Goal: Information Seeking & Learning: Learn about a topic

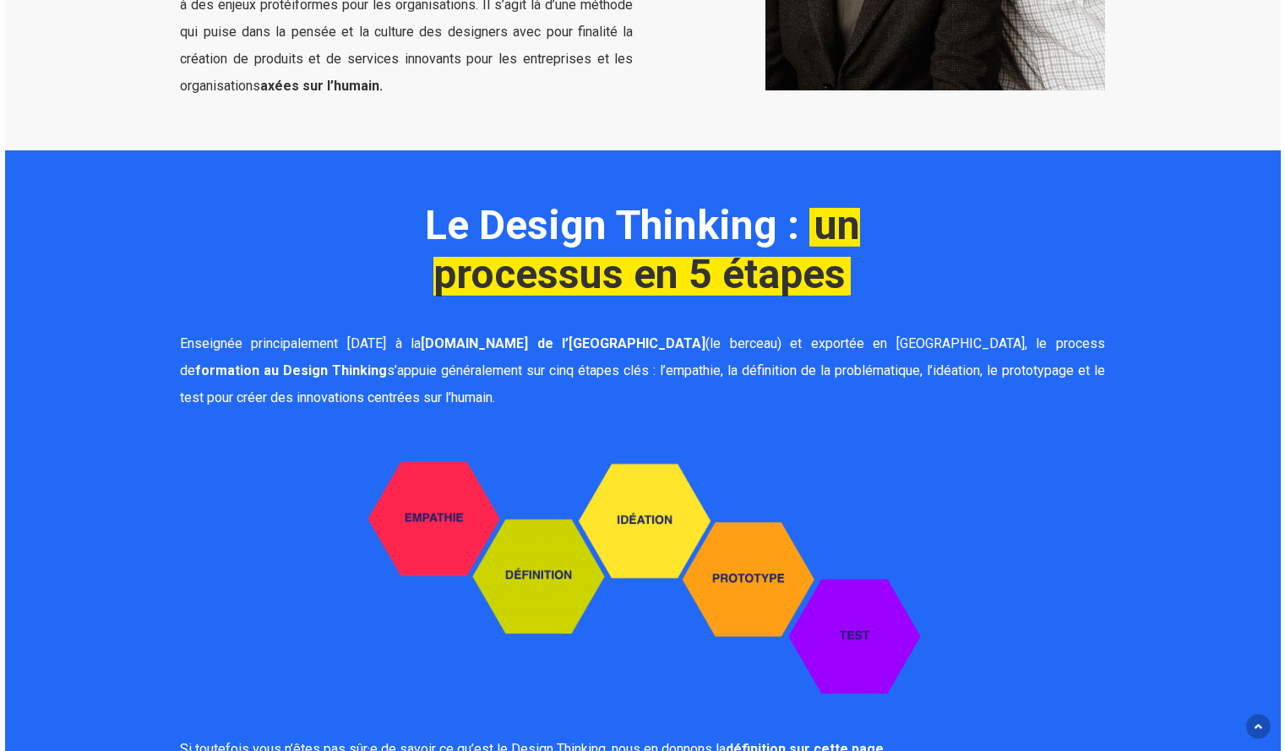
scroll to position [1029, 0]
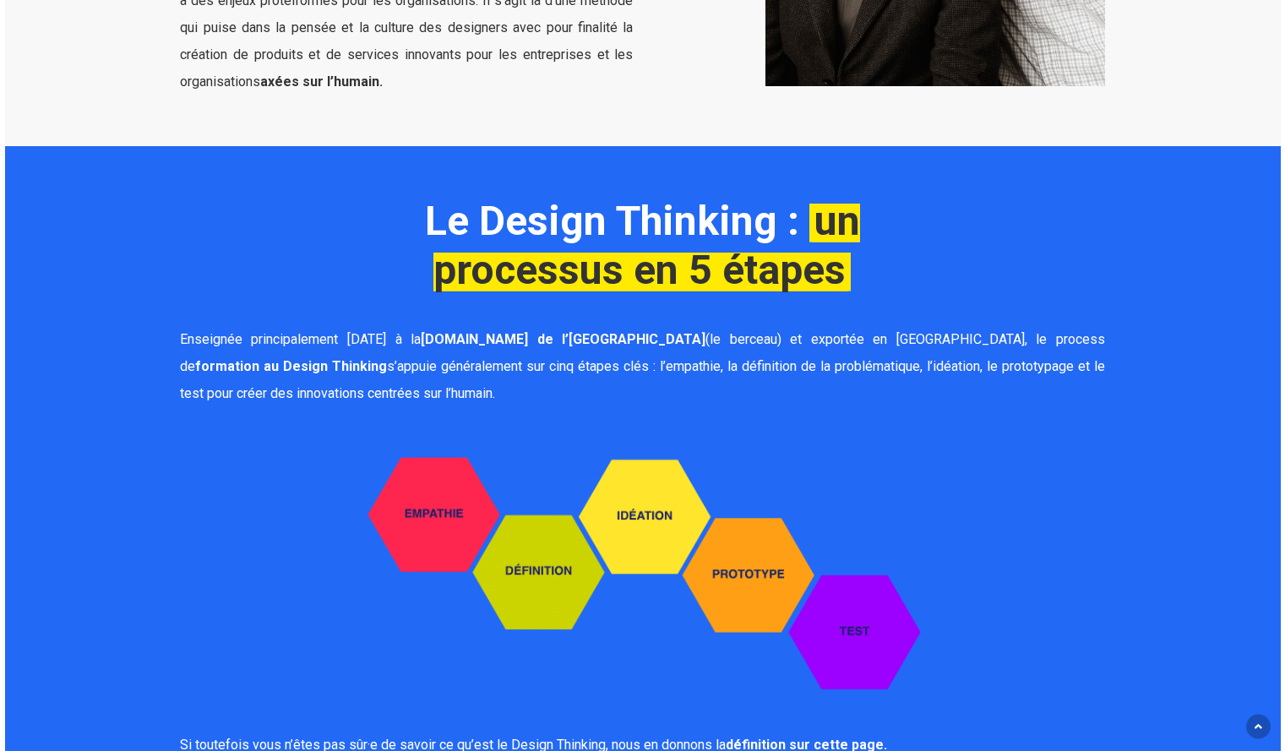
click at [658, 507] on img at bounding box center [642, 567] width 610 height 279
